Goal: Understand process/instructions: Learn how to perform a task or action

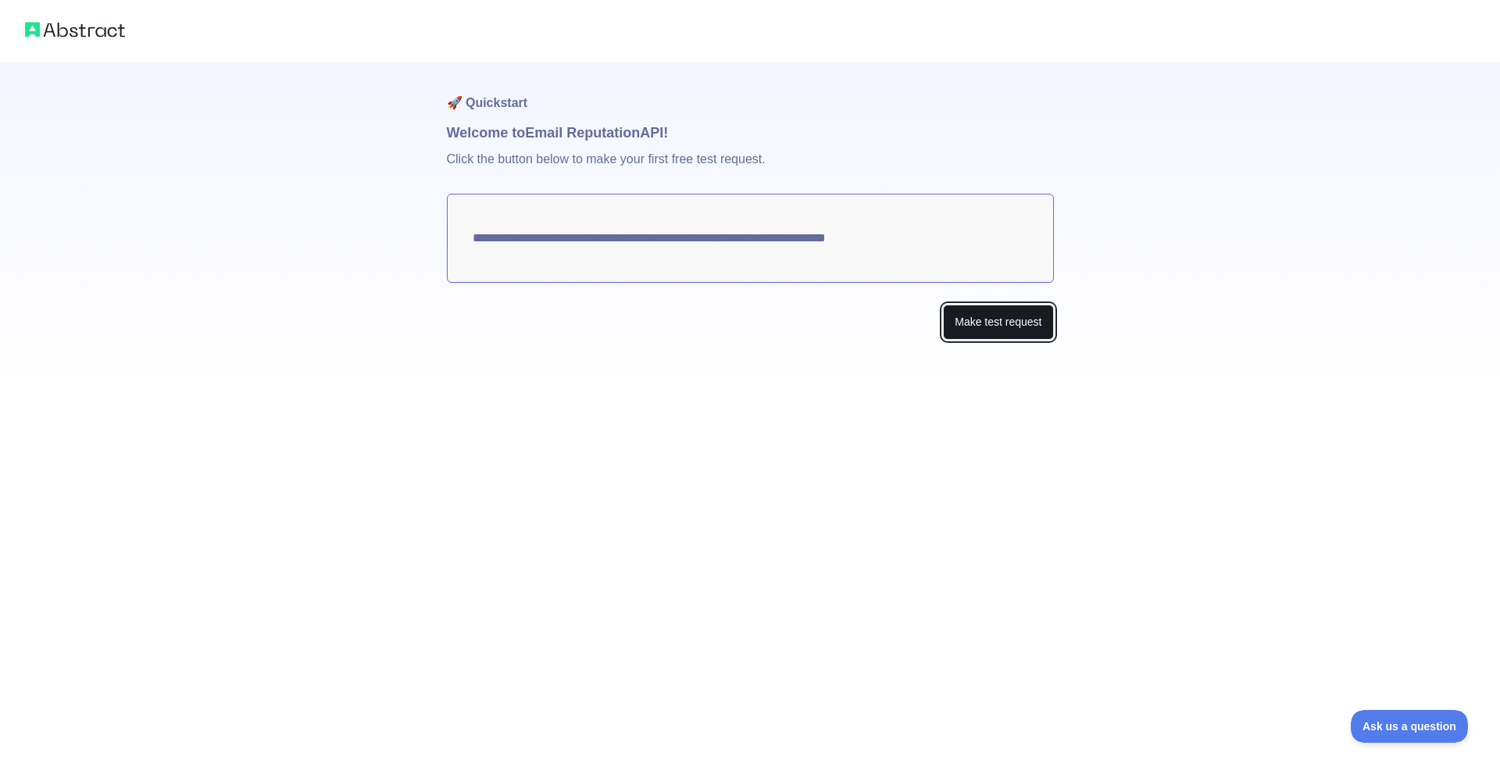
click at [966, 311] on button "Make test request" at bounding box center [998, 322] width 110 height 35
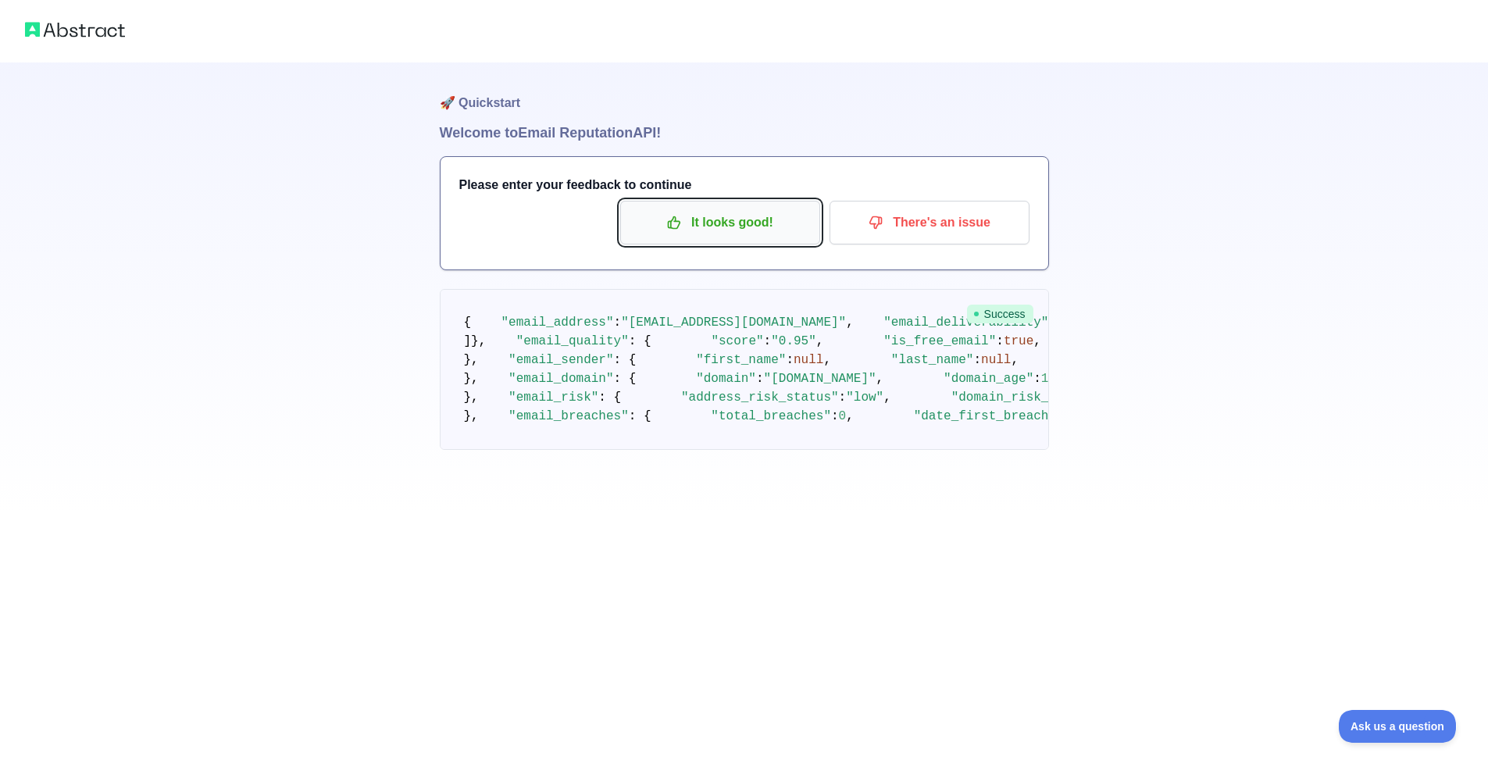
click at [769, 230] on p "It looks good!" at bounding box center [720, 222] width 177 height 27
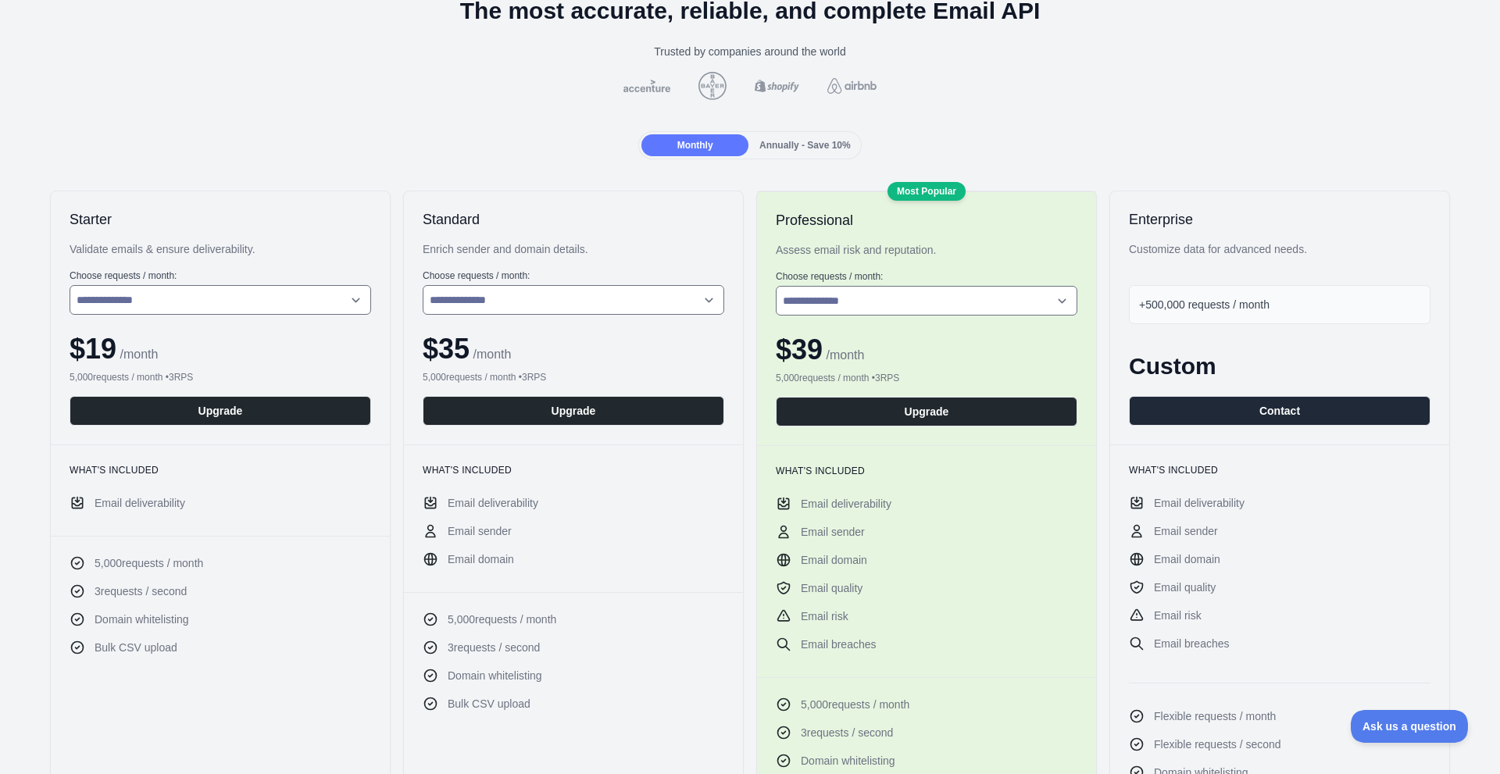
scroll to position [78, 0]
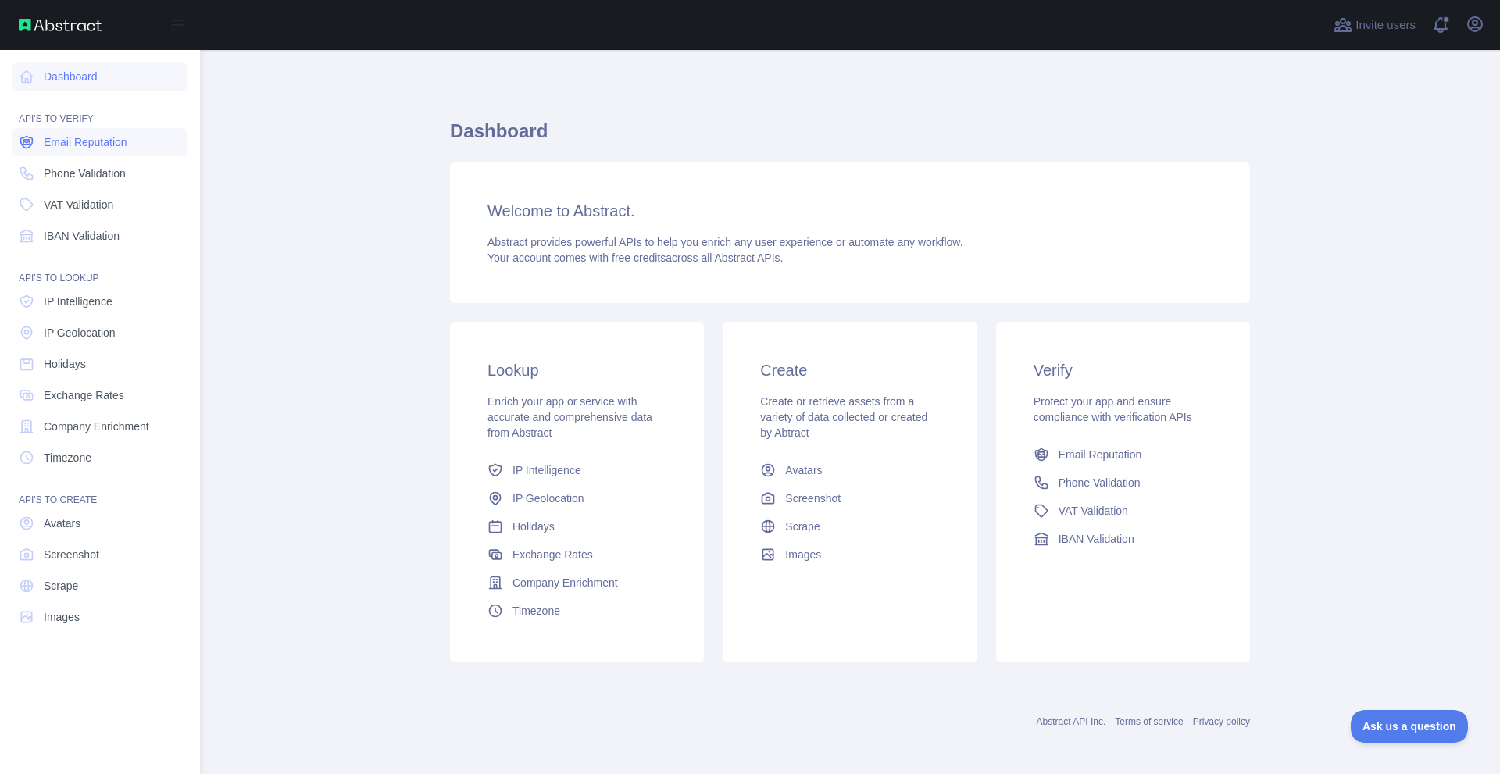
click at [129, 140] on link "Email Reputation" at bounding box center [99, 142] width 175 height 28
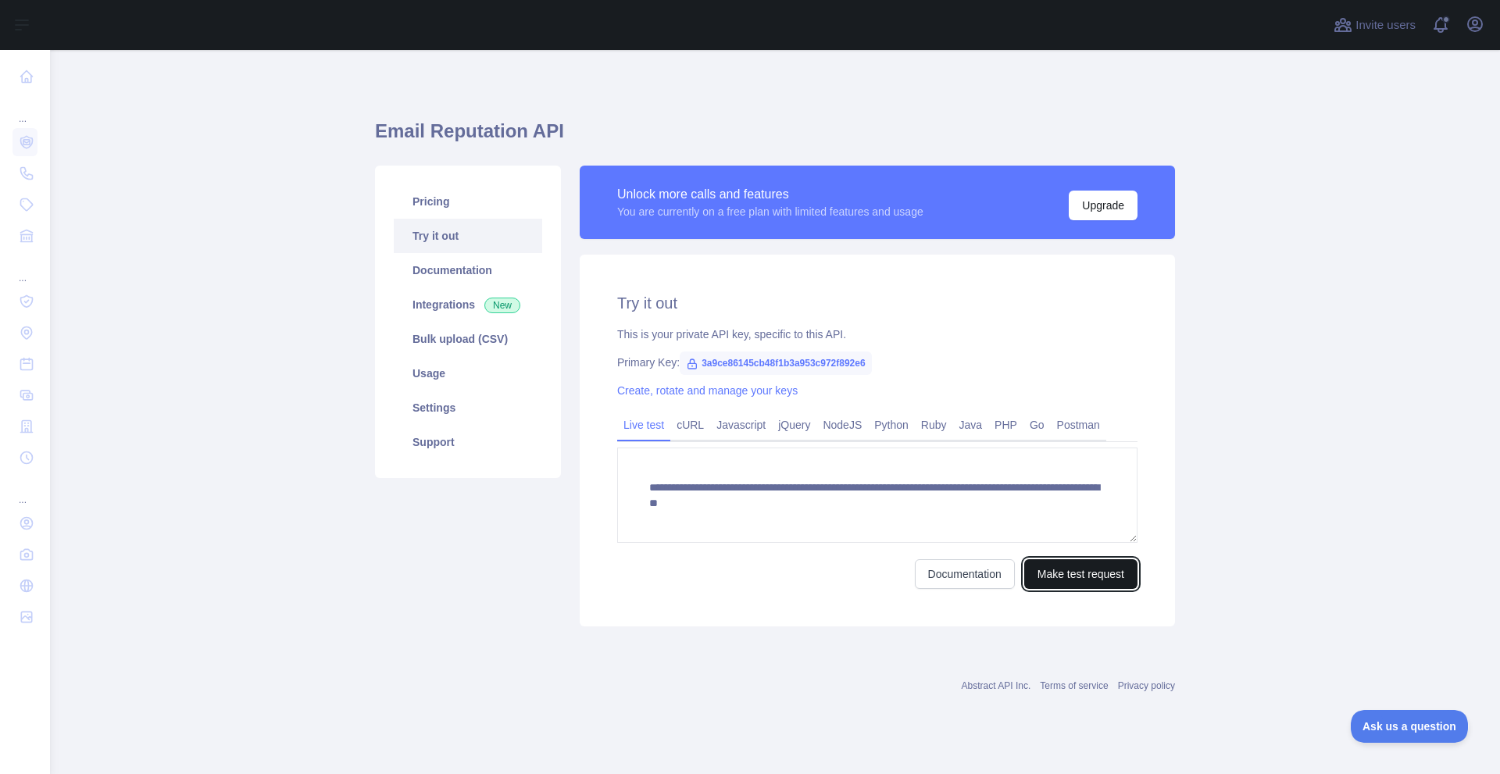
click at [1095, 565] on button "Make test request" at bounding box center [1080, 574] width 113 height 30
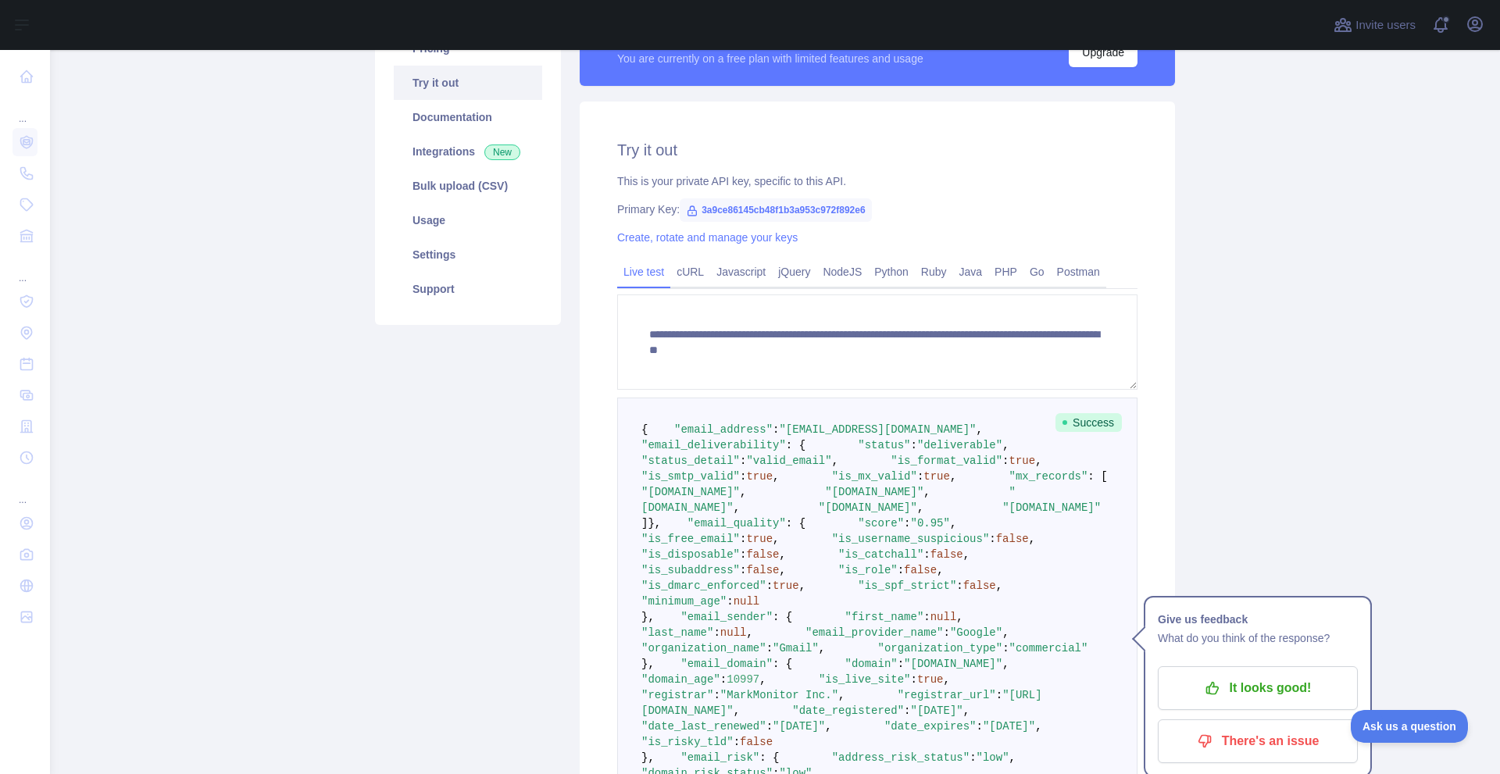
scroll to position [156, 0]
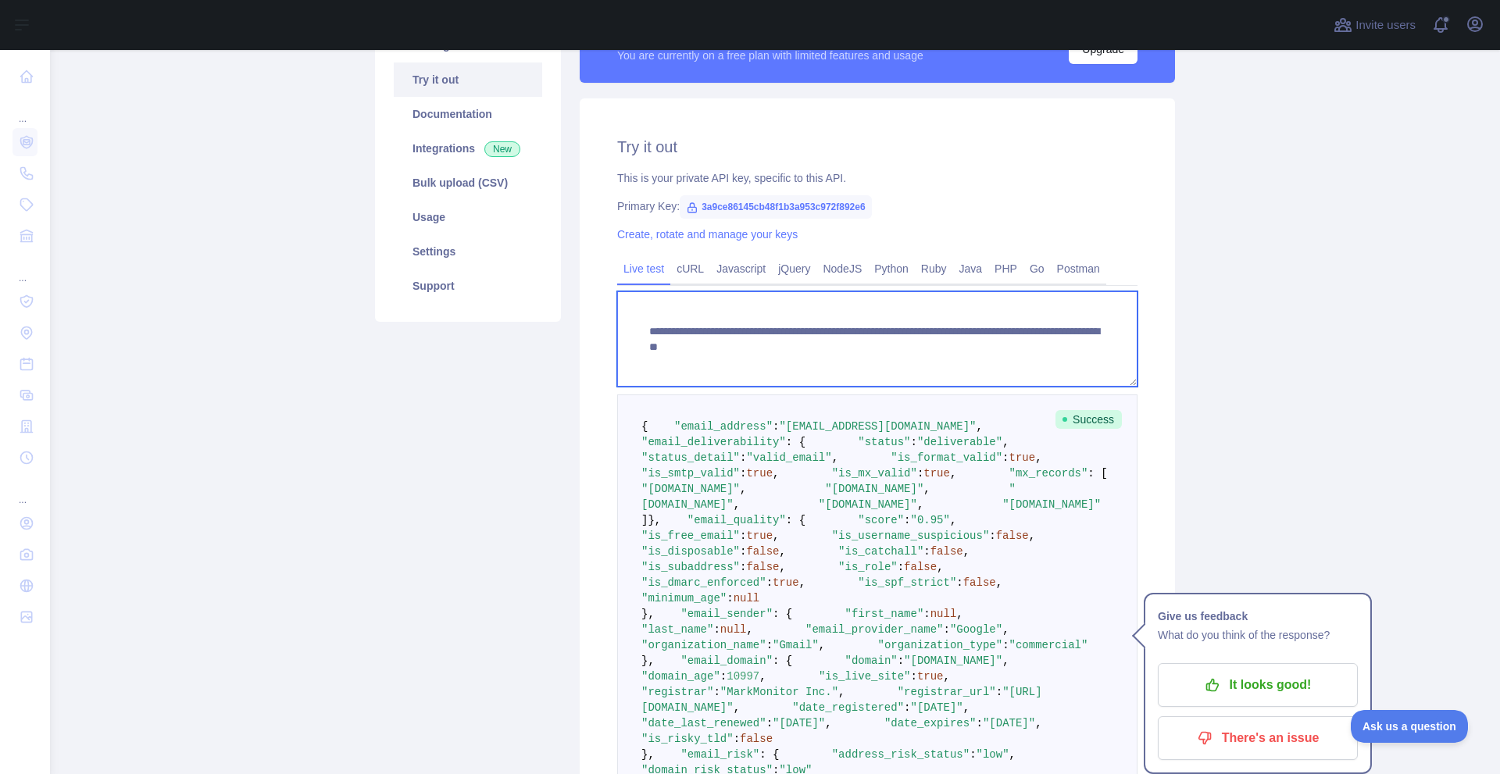
drag, startPoint x: 917, startPoint y: 348, endPoint x: 1031, endPoint y: 344, distance: 114.1
click at [1031, 344] on textarea "**********" at bounding box center [877, 338] width 520 height 95
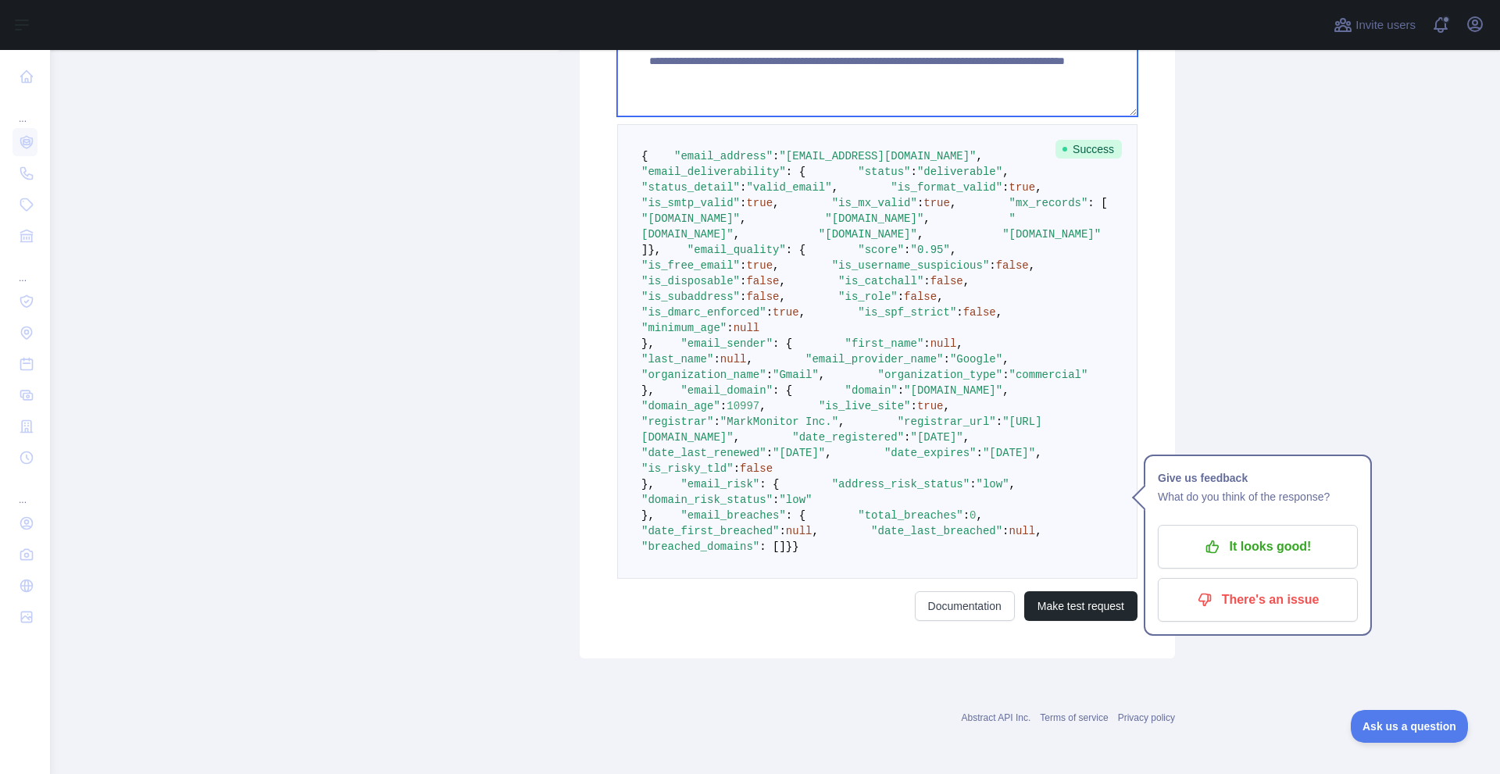
type textarea "**********"
click at [1047, 621] on button "Make test request" at bounding box center [1080, 606] width 113 height 30
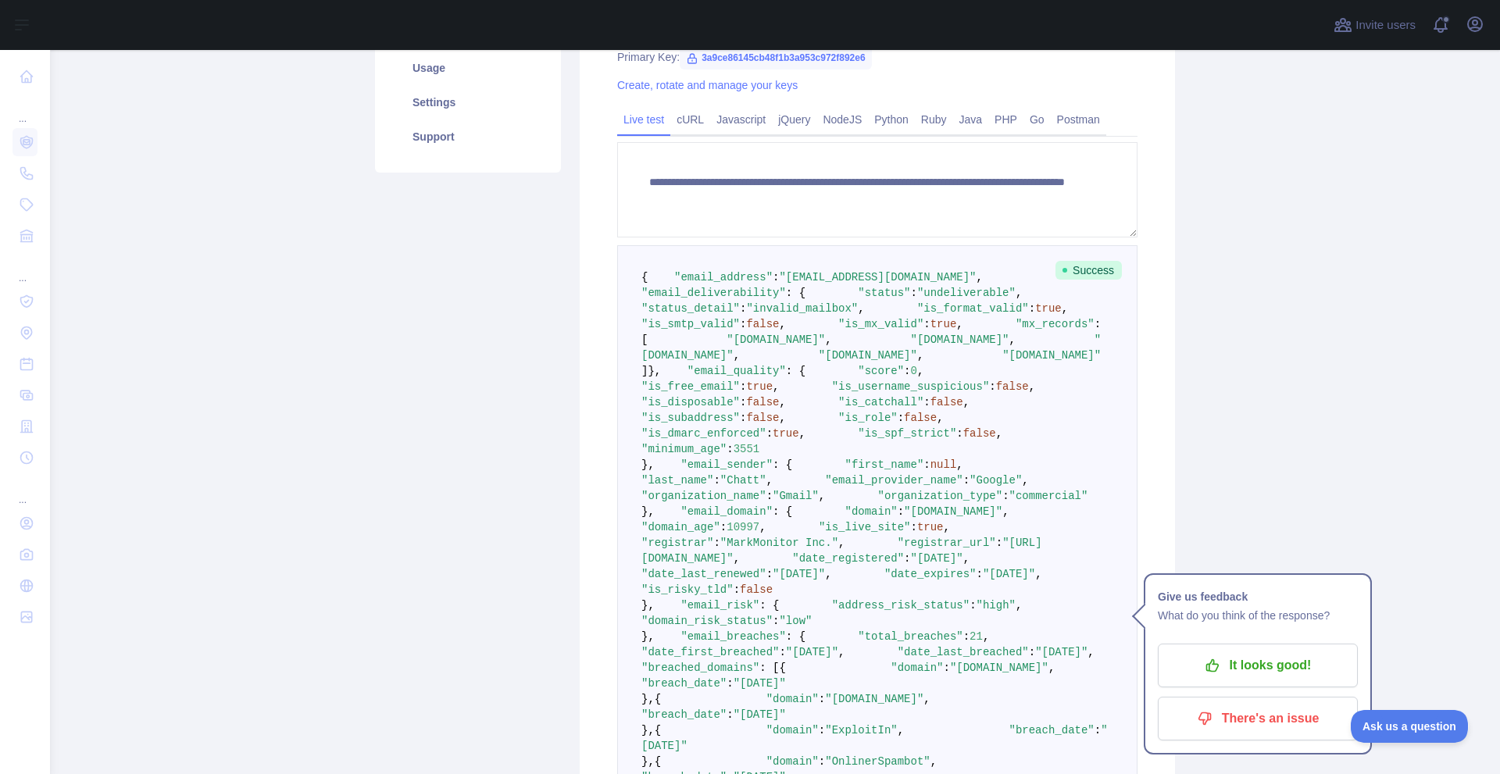
scroll to position [286, 0]
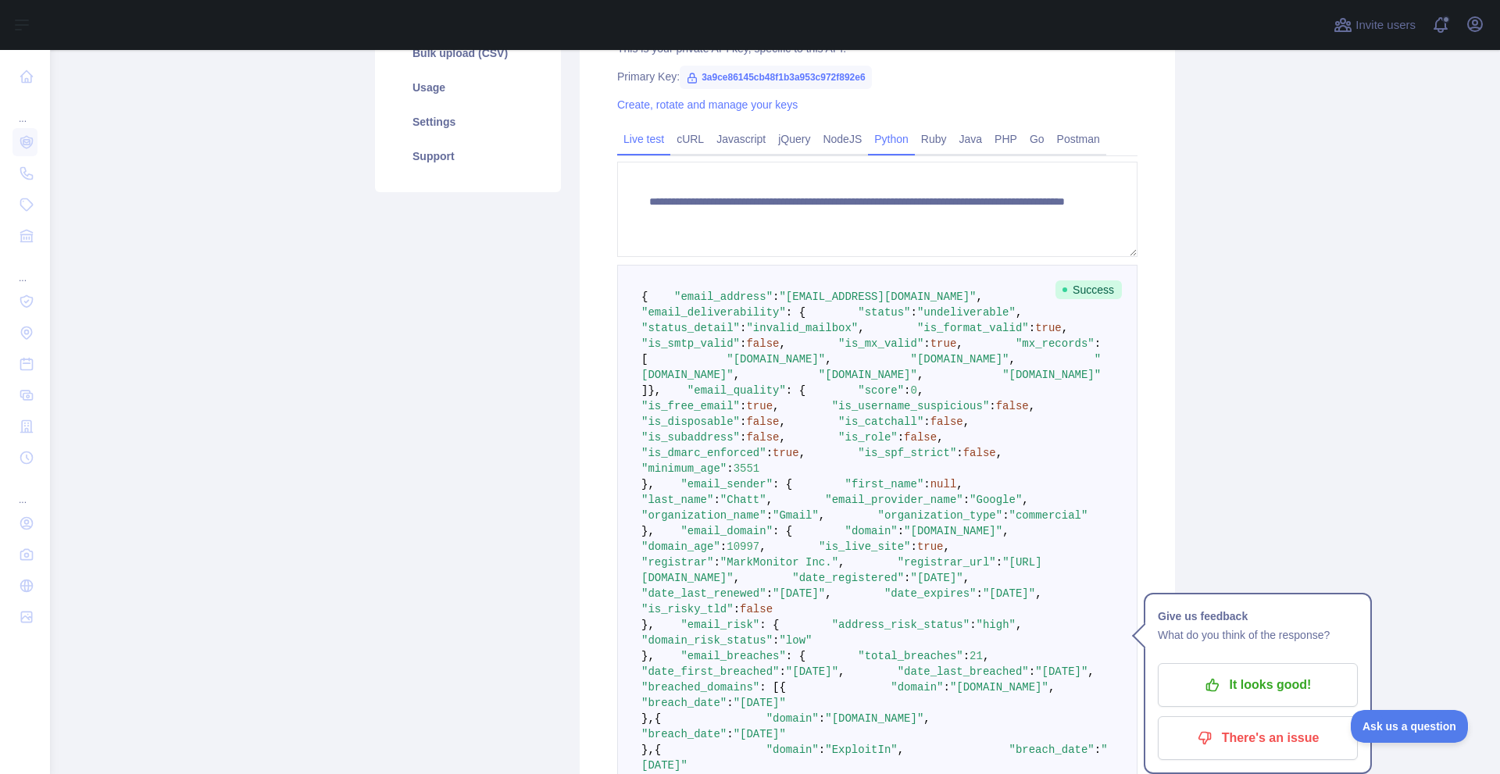
click at [876, 134] on link "Python" at bounding box center [891, 139] width 47 height 25
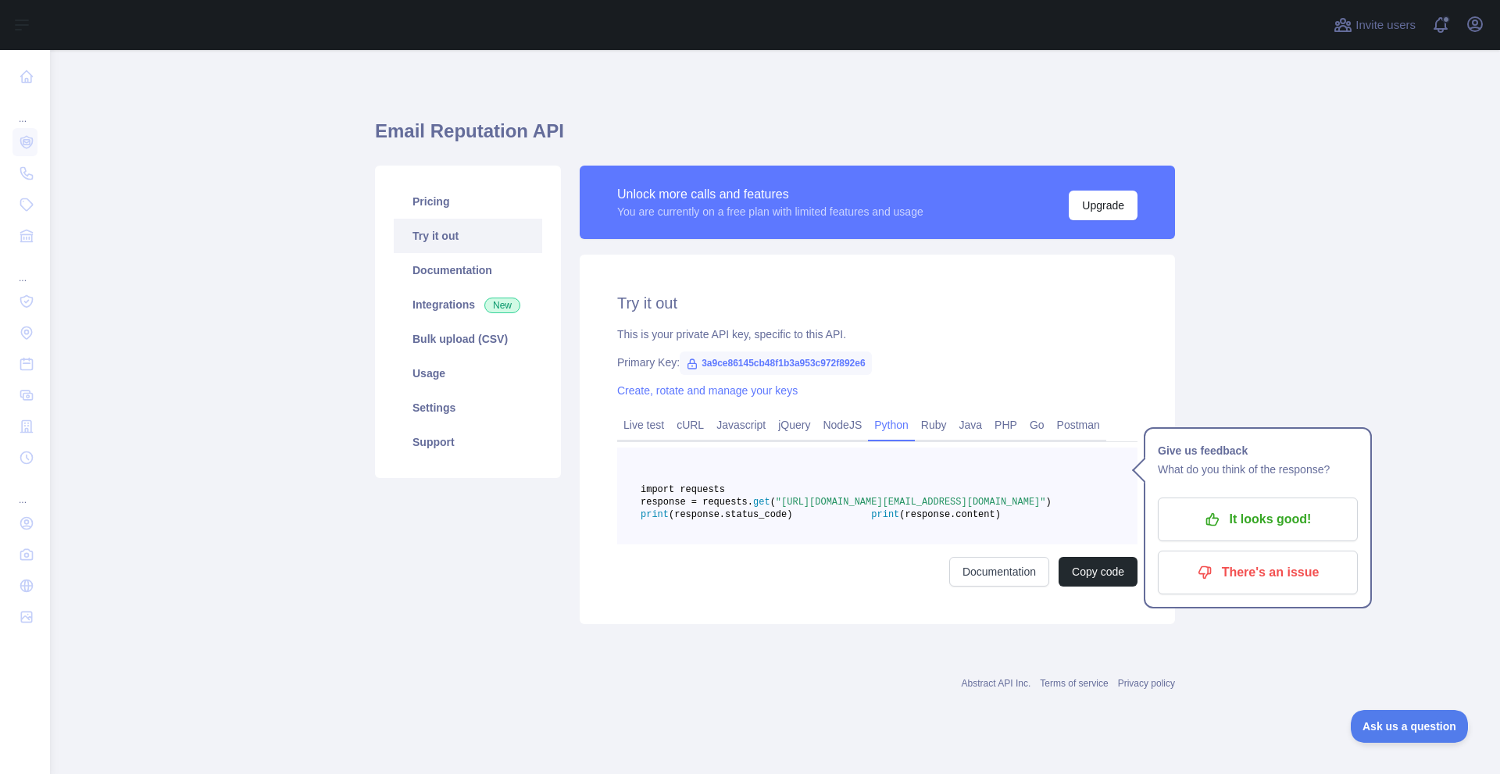
scroll to position [0, 0]
drag, startPoint x: 1015, startPoint y: 526, endPoint x: 828, endPoint y: 513, distance: 187.2
click at [828, 508] on span "response = requests. get ( "[URL][DOMAIN_NAME][EMAIL_ADDRESS][DOMAIN_NAME]" )" at bounding box center [846, 502] width 411 height 11
copy span ""[URL][DOMAIN_NAME][EMAIL_ADDRESS][DOMAIN_NAME]""
click at [644, 422] on link "Live test" at bounding box center [643, 424] width 53 height 25
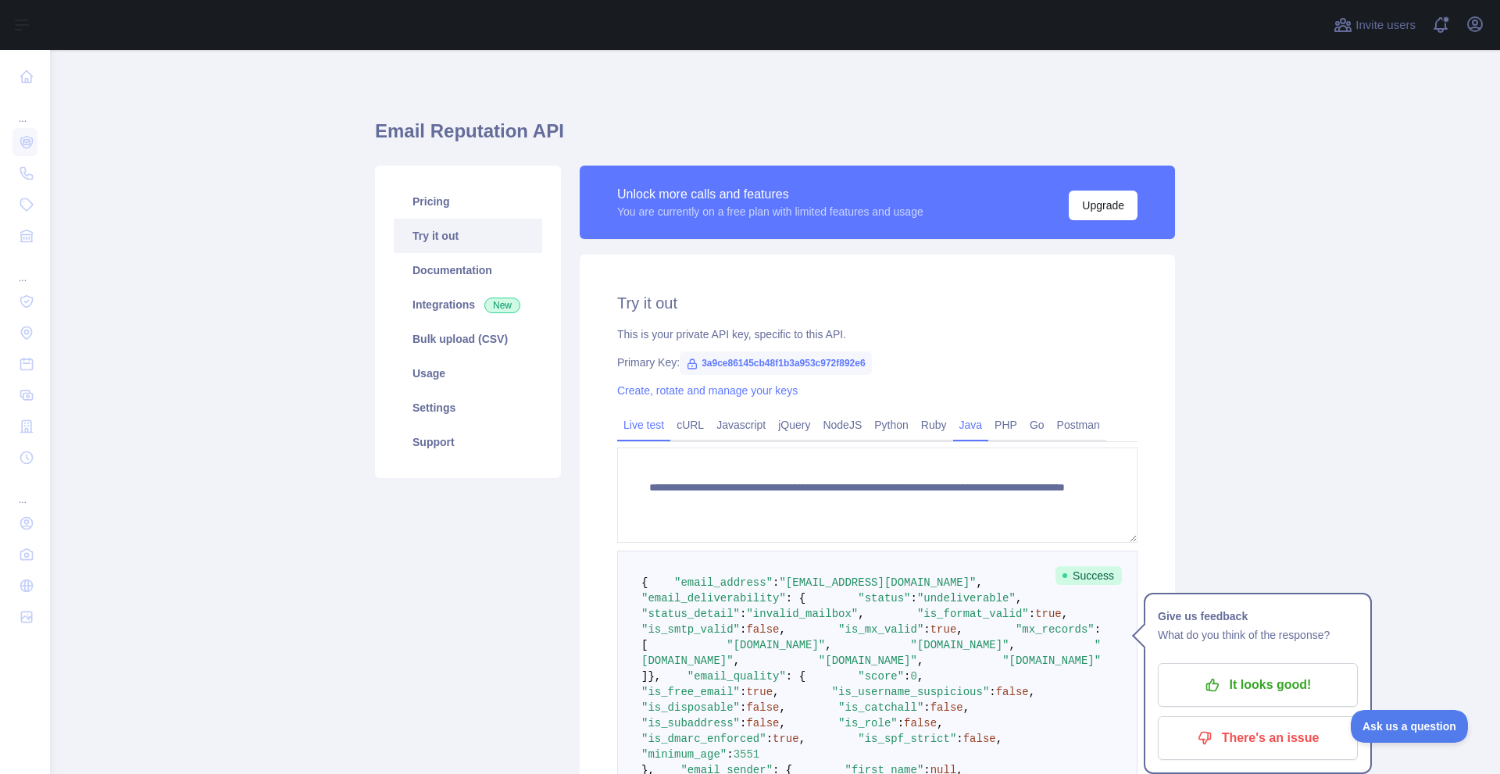
click at [958, 418] on link "Java" at bounding box center [971, 424] width 36 height 25
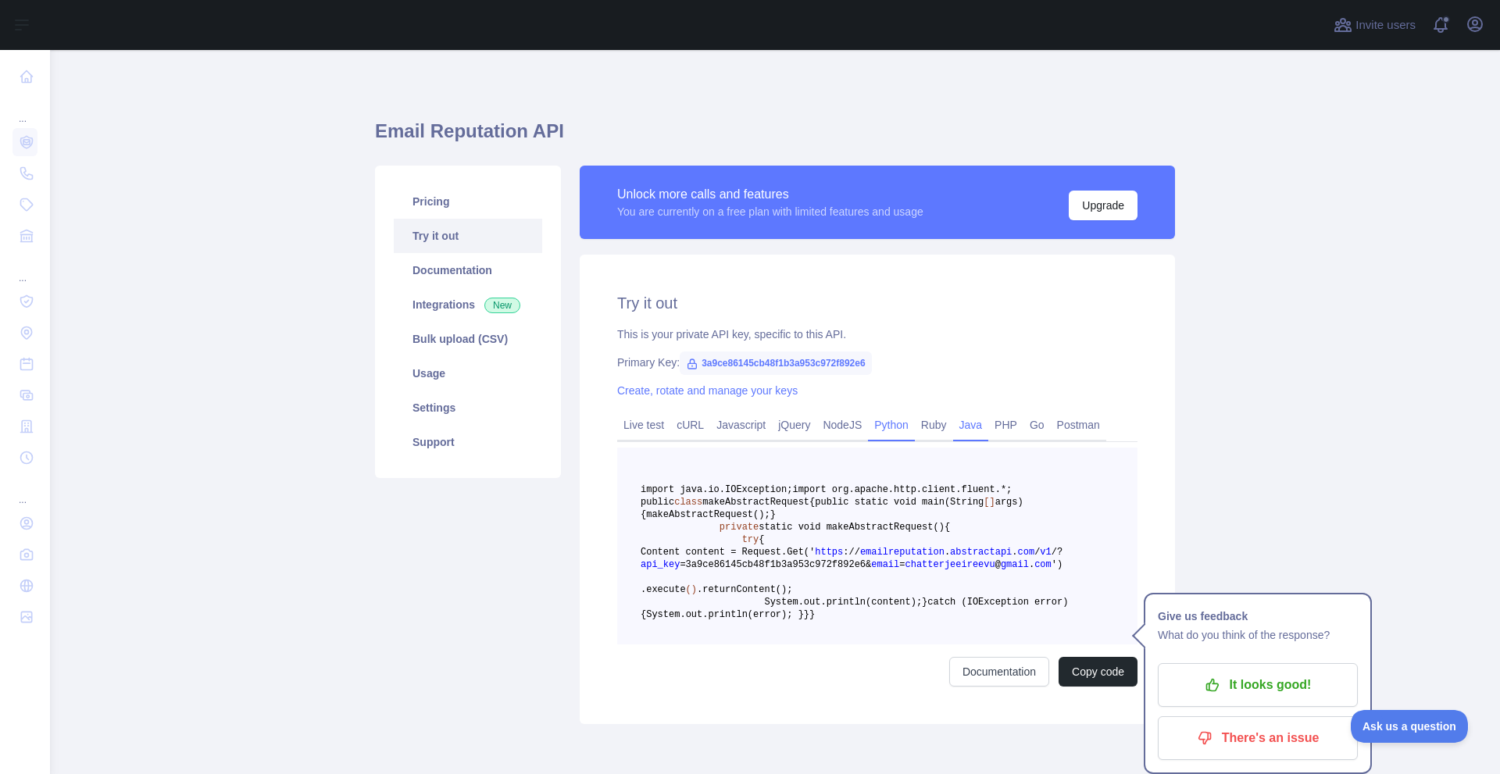
click at [887, 424] on link "Python" at bounding box center [891, 424] width 47 height 25
